Goal: Task Accomplishment & Management: Use online tool/utility

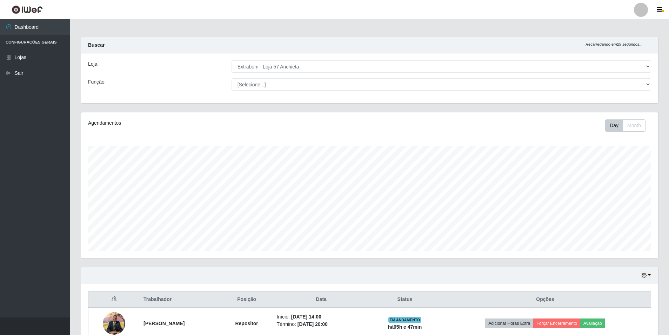
select select "470"
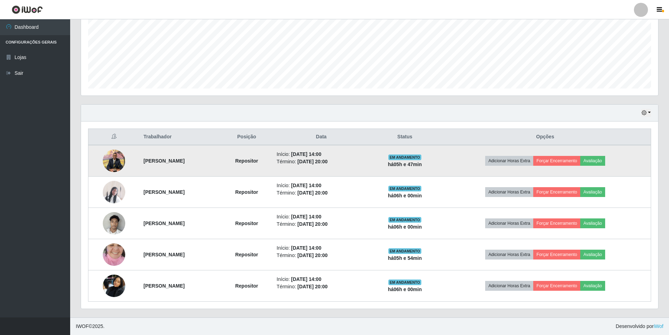
scroll to position [146, 577]
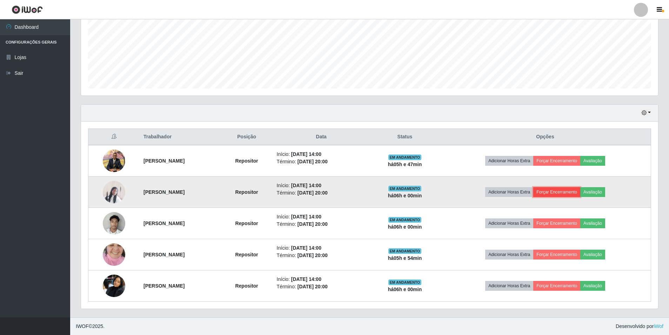
click at [570, 190] on button "Forçar Encerramento" at bounding box center [556, 192] width 47 height 10
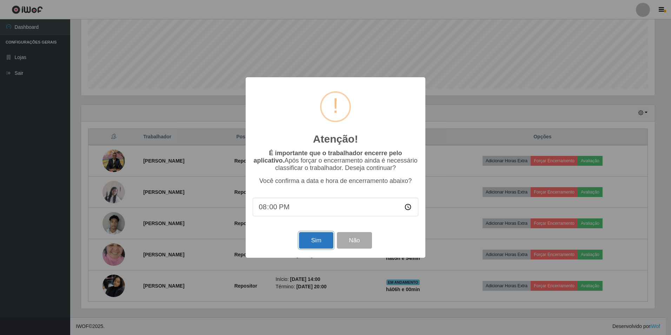
click at [315, 246] on button "Sim" at bounding box center [316, 240] width 34 height 16
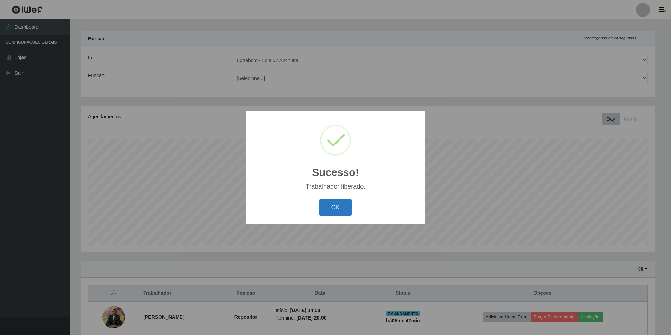
click at [339, 211] on button "OK" at bounding box center [335, 207] width 33 height 16
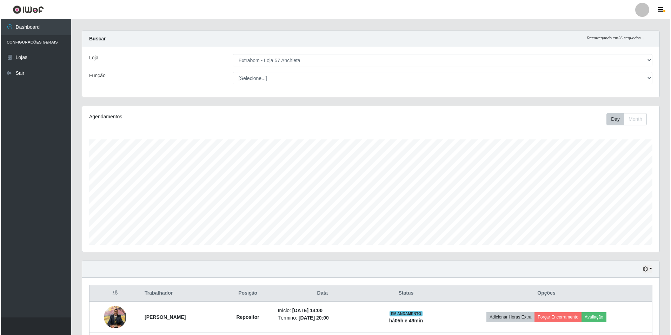
scroll to position [131, 0]
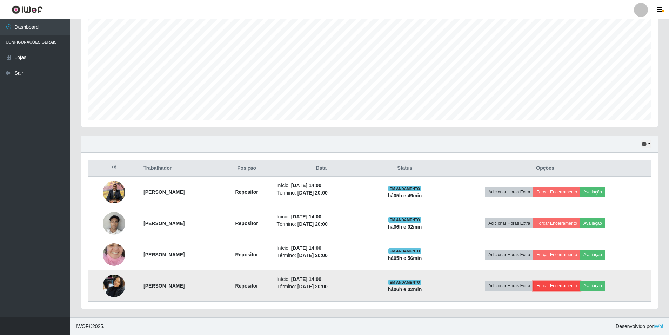
click at [573, 286] on button "Forçar Encerramento" at bounding box center [556, 286] width 47 height 10
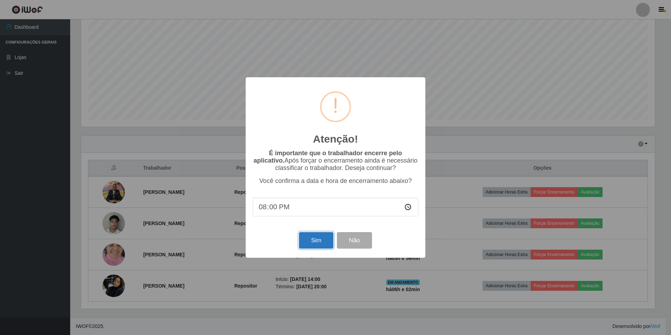
click at [313, 242] on button "Sim" at bounding box center [316, 240] width 34 height 16
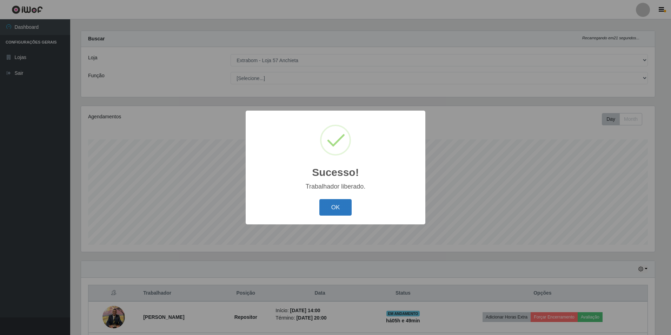
click at [350, 203] on button "OK" at bounding box center [335, 207] width 33 height 16
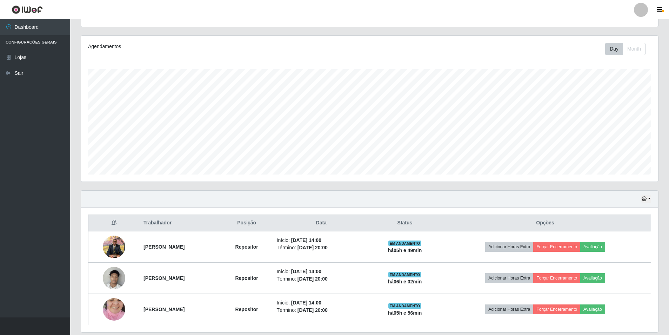
scroll to position [100, 0]
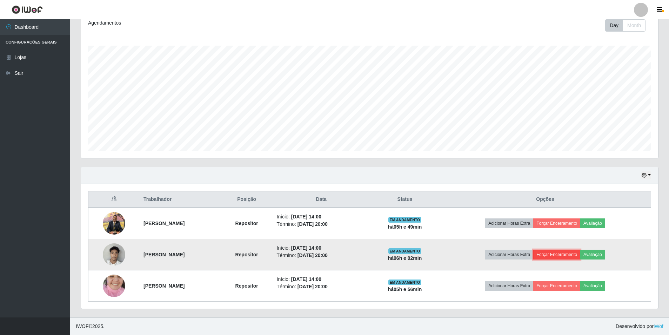
click at [578, 255] on button "Forçar Encerramento" at bounding box center [556, 254] width 47 height 10
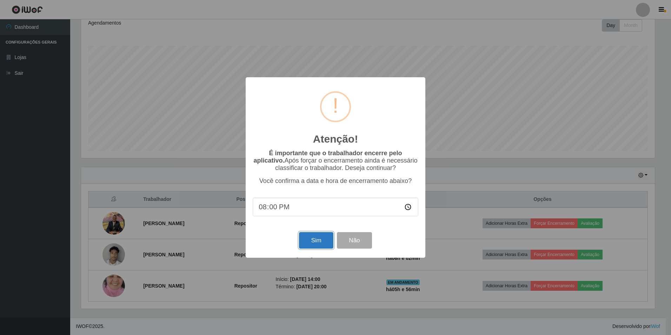
click at [327, 241] on button "Sim" at bounding box center [316, 240] width 34 height 16
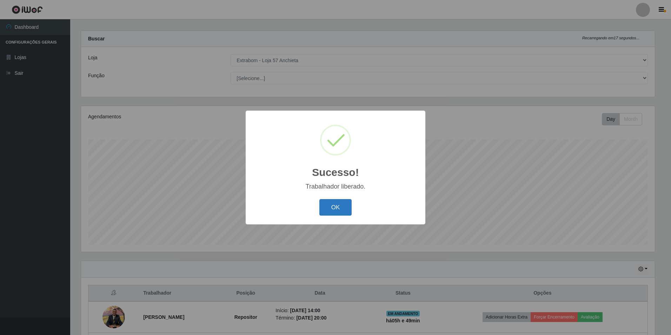
click at [336, 207] on button "OK" at bounding box center [335, 207] width 33 height 16
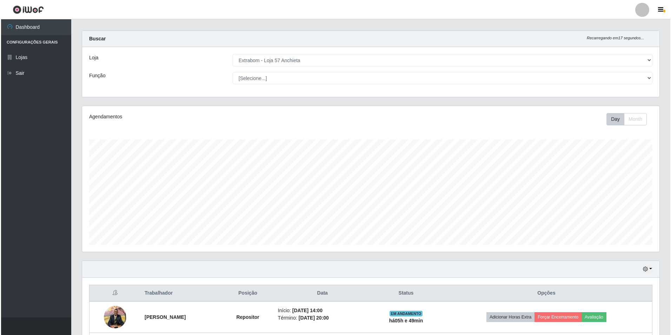
scroll to position [69, 0]
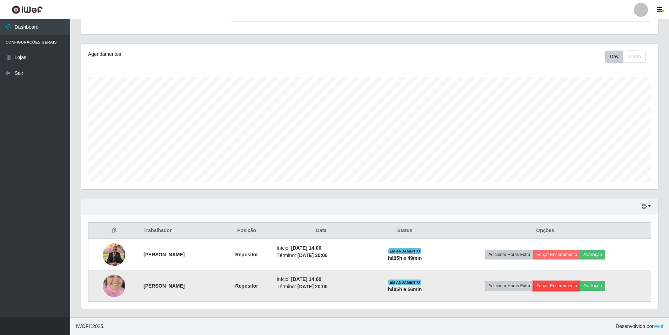
click at [570, 288] on button "Forçar Encerramento" at bounding box center [556, 286] width 47 height 10
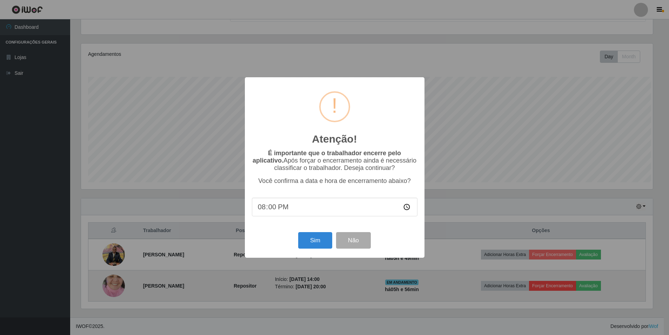
scroll to position [146, 573]
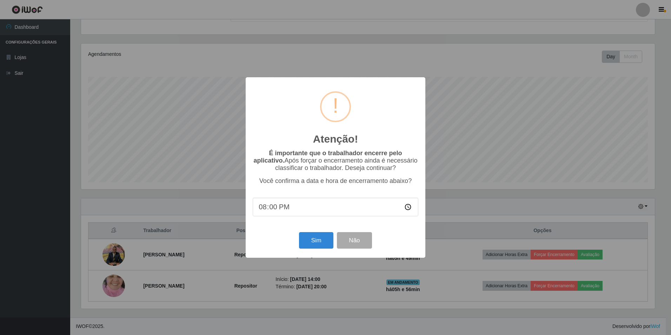
click at [384, 241] on div "Sim Não" at bounding box center [336, 240] width 166 height 20
click at [296, 241] on div "Sim Não" at bounding box center [336, 240] width 166 height 20
click at [316, 247] on button "Sim" at bounding box center [316, 240] width 34 height 16
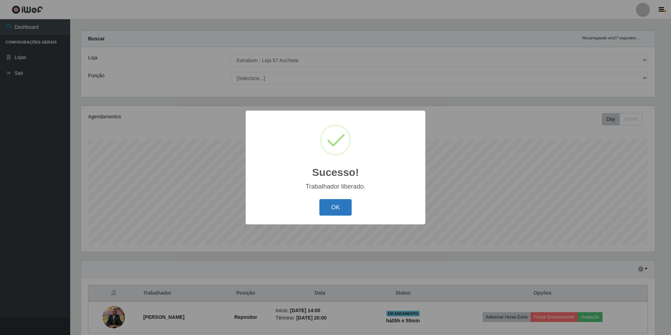
click at [334, 213] on button "OK" at bounding box center [335, 207] width 33 height 16
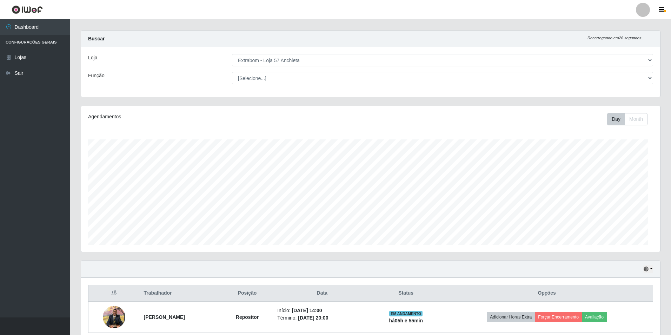
scroll to position [146, 577]
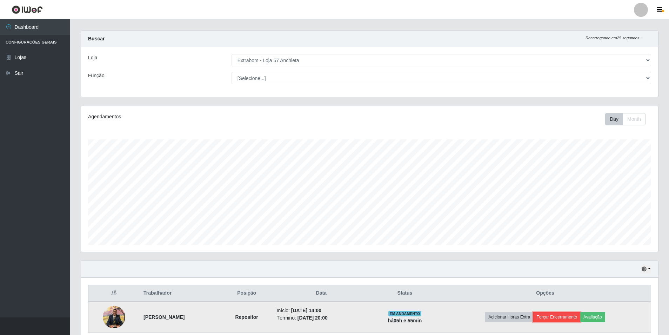
click at [580, 319] on button "Forçar Encerramento" at bounding box center [556, 317] width 47 height 10
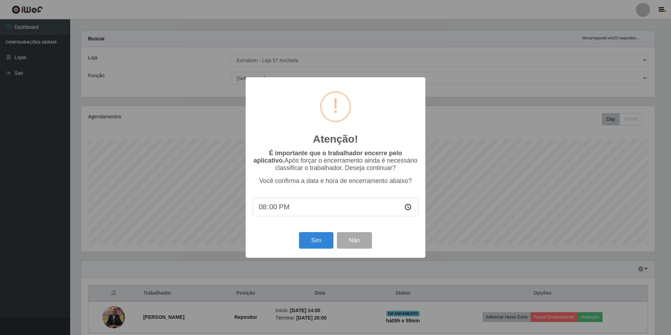
type input "20:05"
click at [330, 243] on button "Sim" at bounding box center [316, 240] width 34 height 16
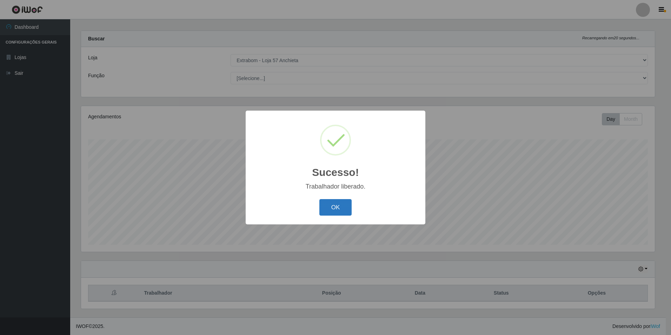
click at [346, 208] on button "OK" at bounding box center [335, 207] width 33 height 16
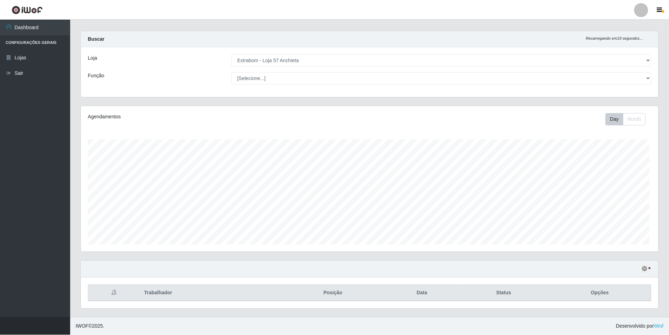
scroll to position [146, 577]
